Goal: Check status: Check status

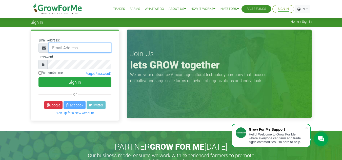
click at [83, 45] on input "email" at bounding box center [80, 48] width 63 height 10
type input "linda@growforme.com"
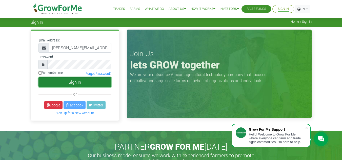
click at [77, 73] on button "Sign In" at bounding box center [75, 83] width 73 height 10
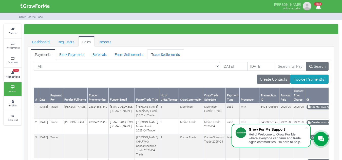
click at [168, 55] on link "Trade Settlements" at bounding box center [165, 54] width 37 height 10
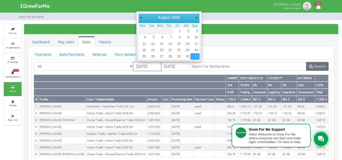
click at [142, 66] on input "31/08/2025" at bounding box center [147, 66] width 28 height 9
type input "01/08/2025"
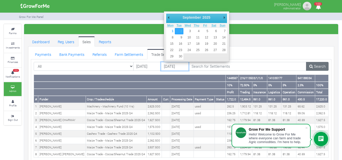
click at [170, 64] on input "02/09/2025" at bounding box center [175, 66] width 28 height 9
type input "[DATE]"
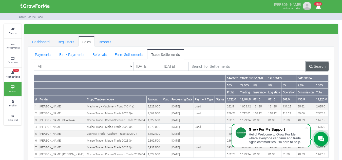
click at [309, 69] on link "Search" at bounding box center [317, 66] width 23 height 9
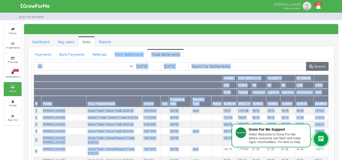
drag, startPoint x: 207, startPoint y: 150, endPoint x: 101, endPoint y: 33, distance: 157.5
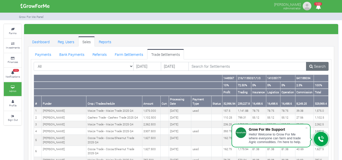
click at [130, 21] on div "Grow For Me Panel" at bounding box center [171, 17] width 314 height 8
click at [75, 55] on link "Bank Payments" at bounding box center [71, 54] width 33 height 10
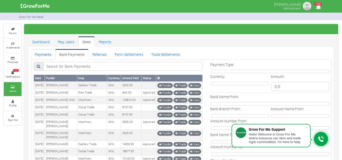
click at [41, 53] on link "Payments" at bounding box center [43, 54] width 24 height 10
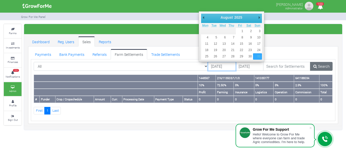
click at [208, 65] on input "[DATE]" at bounding box center [222, 66] width 28 height 9
type input "[DATE]"
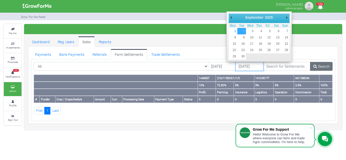
click at [236, 65] on input "02/09/2025" at bounding box center [250, 66] width 28 height 9
type input "[DATE]"
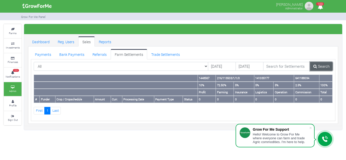
click at [318, 64] on link "Search" at bounding box center [321, 66] width 23 height 9
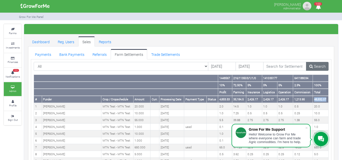
drag, startPoint x: 313, startPoint y: 98, endPoint x: 328, endPoint y: 100, distance: 15.1
click at [328, 100] on th "48,532.07" at bounding box center [321, 99] width 16 height 7
copy th "48,532.07"
click at [14, 34] on small "Farms" at bounding box center [13, 33] width 8 height 4
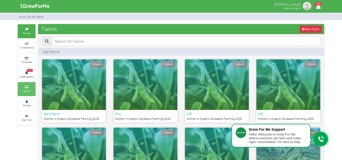
click at [27, 84] on link "Admin" at bounding box center [27, 89] width 18 height 14
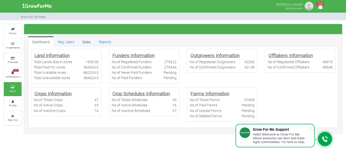
click at [87, 39] on link "Sales" at bounding box center [86, 41] width 16 height 10
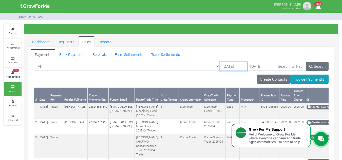
click at [220, 66] on input "31/08/2025" at bounding box center [234, 66] width 28 height 9
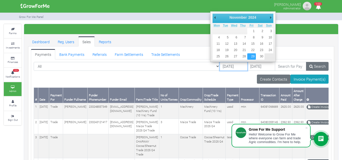
type input "[DATE]"
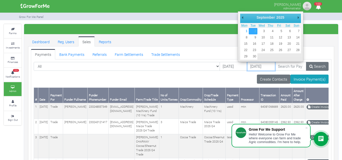
click at [247, 65] on input "02/09/2025" at bounding box center [261, 66] width 28 height 9
type input "[DATE]"
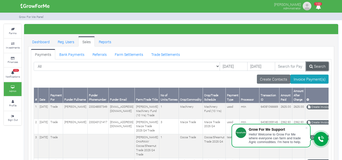
click at [315, 66] on link "Search" at bounding box center [317, 66] width 23 height 9
